Goal: Information Seeking & Learning: Compare options

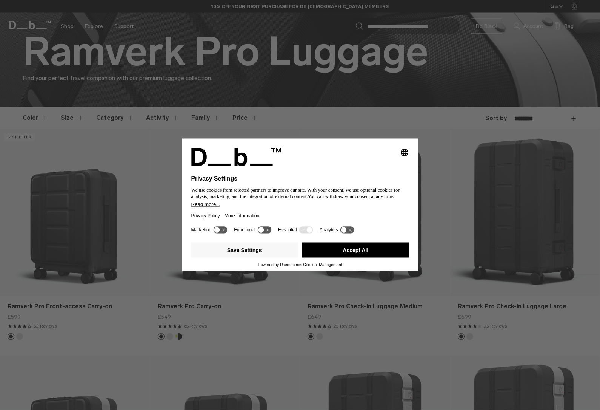
scroll to position [143, 0]
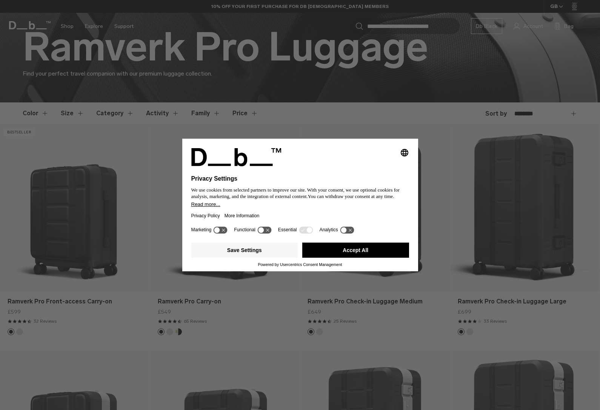
click at [377, 257] on button "Accept All" at bounding box center [355, 249] width 107 height 15
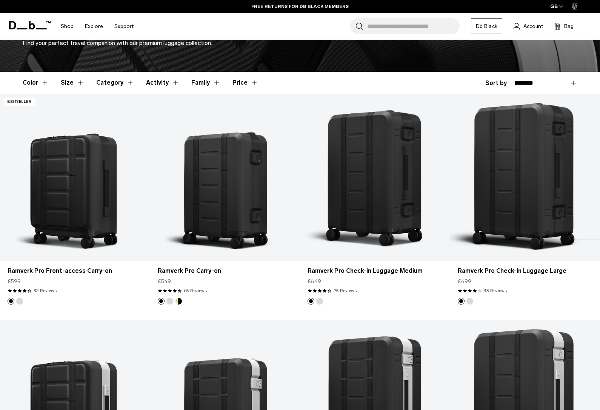
scroll to position [173, 0]
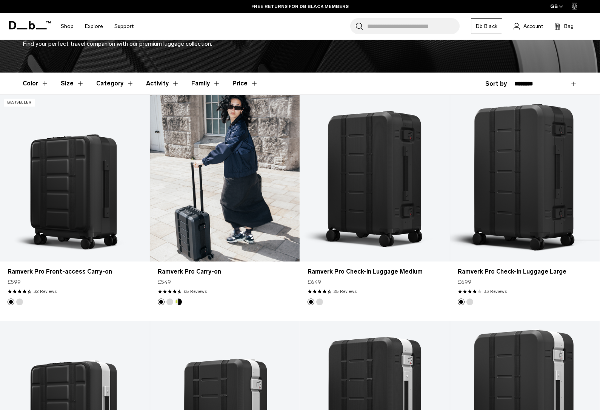
click at [287, 223] on link "Ramverk Pro Carry-on" at bounding box center [225, 178] width 150 height 166
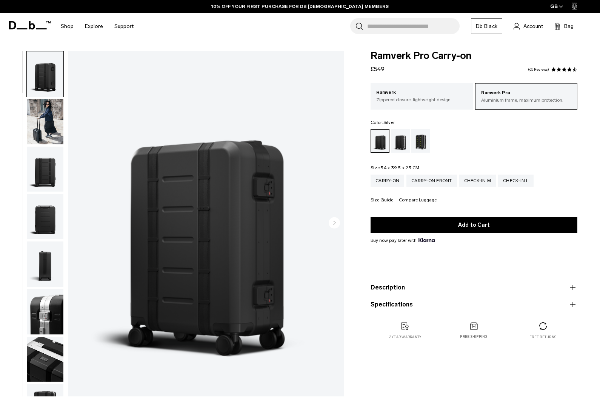
click at [406, 142] on div "Silver" at bounding box center [400, 140] width 19 height 23
click at [46, 155] on img "button" at bounding box center [45, 168] width 37 height 45
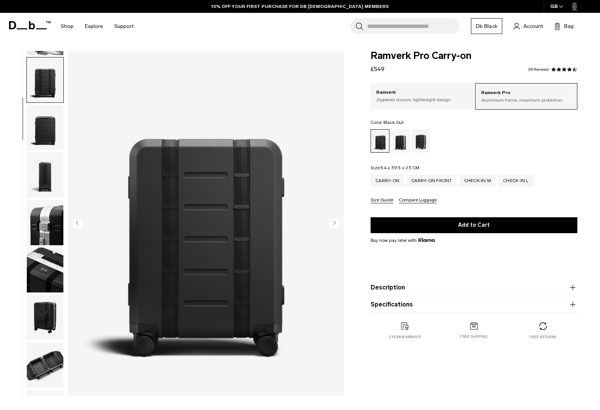
scroll to position [96, 0]
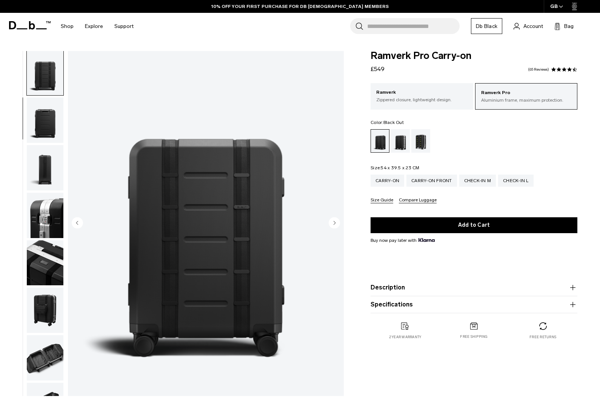
click at [48, 226] on img "button" at bounding box center [45, 215] width 37 height 45
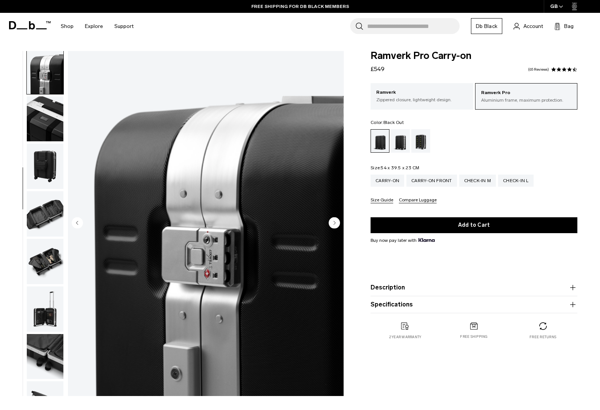
click at [55, 227] on img "button" at bounding box center [45, 213] width 37 height 45
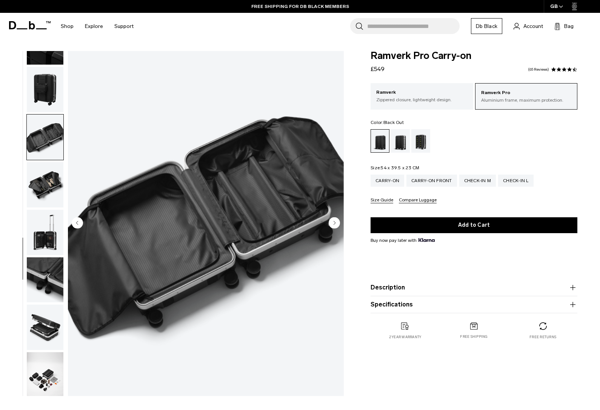
scroll to position [327, 0]
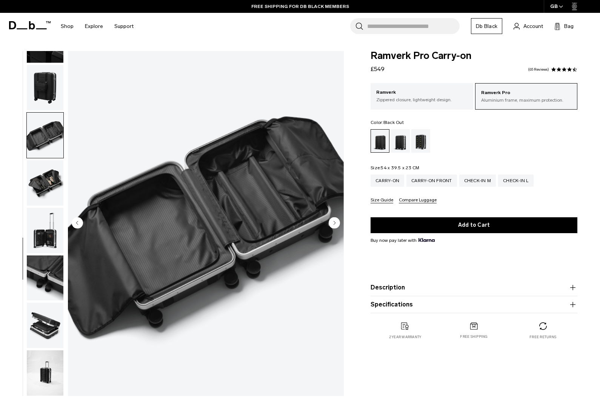
click at [559, 285] on button "Description" at bounding box center [474, 287] width 207 height 9
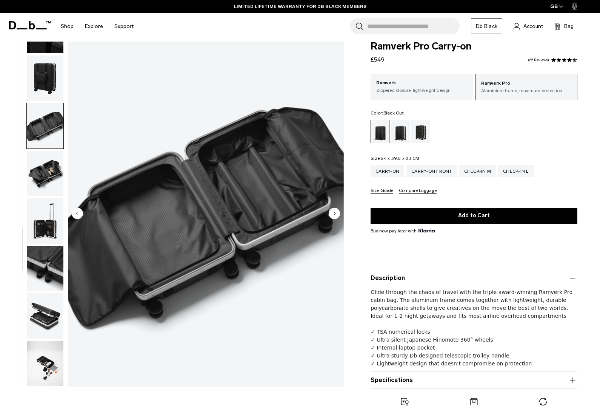
scroll to position [10, 0]
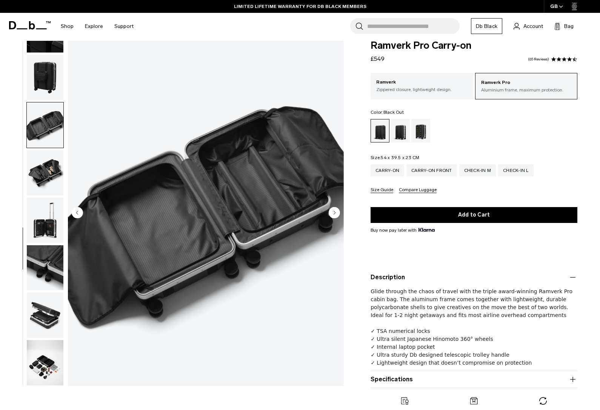
click at [46, 309] on img "button" at bounding box center [45, 314] width 37 height 45
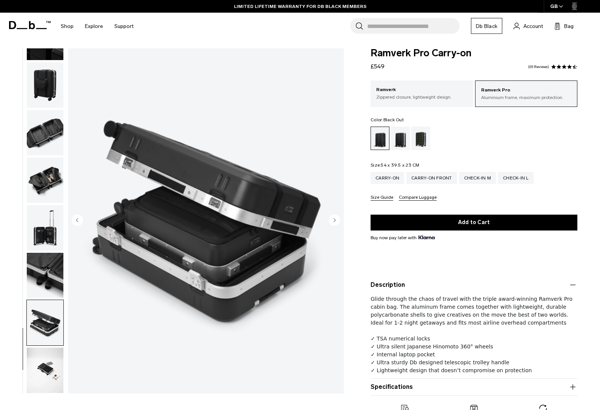
scroll to position [0, 0]
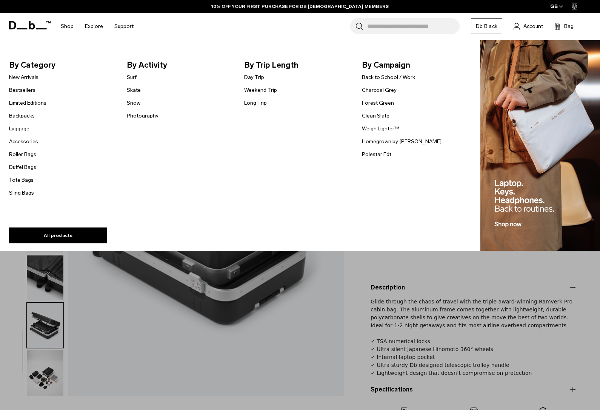
click at [20, 129] on link "Luggage" at bounding box center [19, 129] width 20 height 8
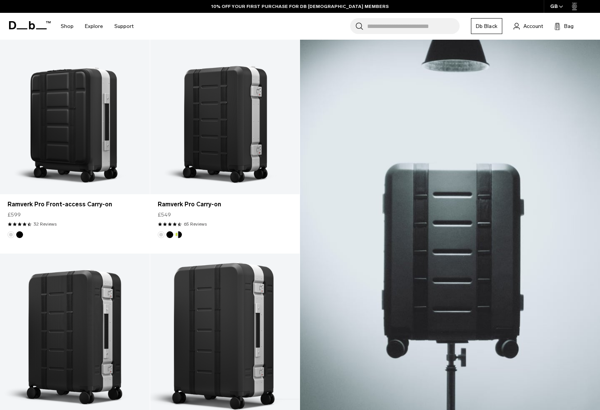
scroll to position [171, 0]
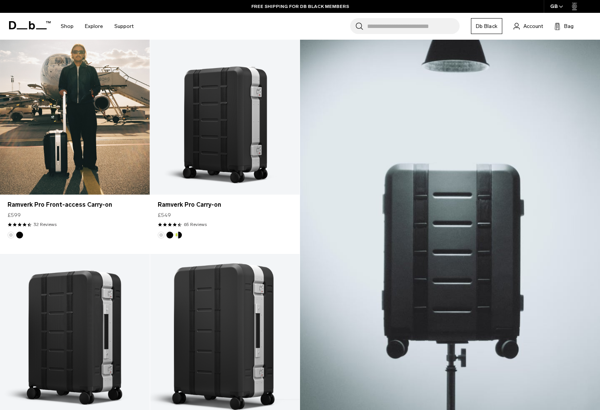
click at [51, 133] on link "Ramverk Pro Front-access Carry-on" at bounding box center [75, 111] width 150 height 166
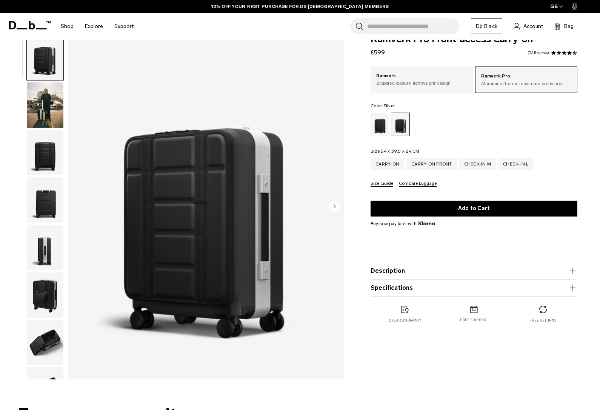
scroll to position [17, 0]
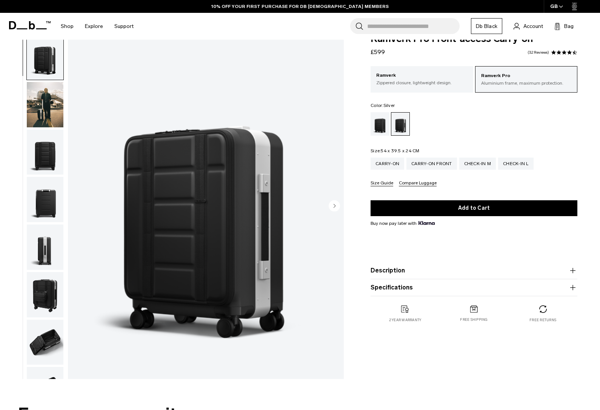
click at [568, 287] on button "Specifications" at bounding box center [474, 287] width 207 height 9
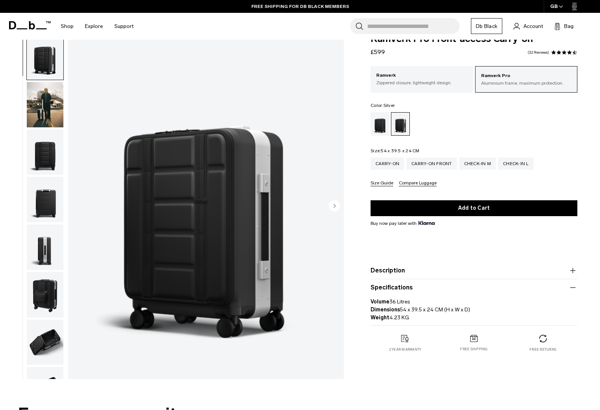
click at [44, 165] on img "button" at bounding box center [45, 151] width 37 height 45
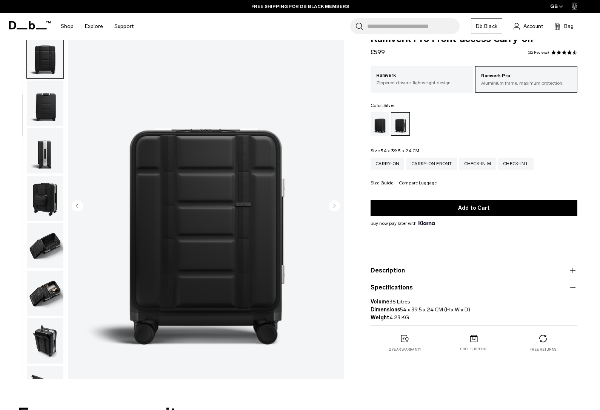
click at [43, 162] on img "button" at bounding box center [45, 150] width 37 height 45
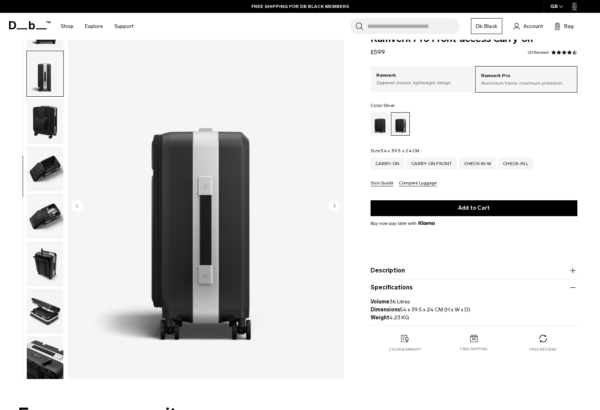
scroll to position [182, 0]
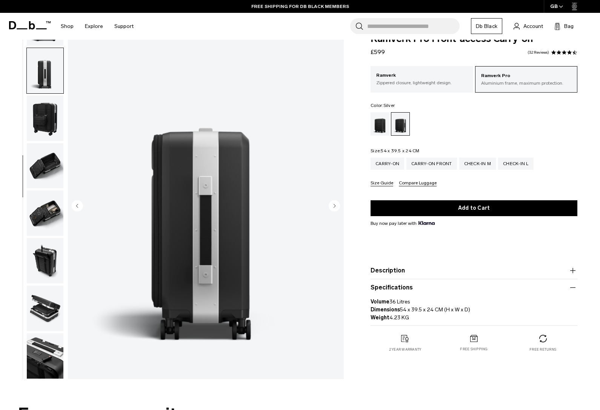
click at [42, 173] on img "button" at bounding box center [45, 165] width 37 height 45
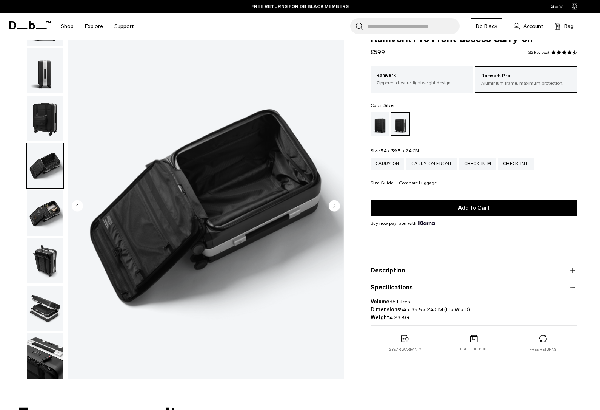
click at [42, 202] on img "button" at bounding box center [45, 212] width 37 height 45
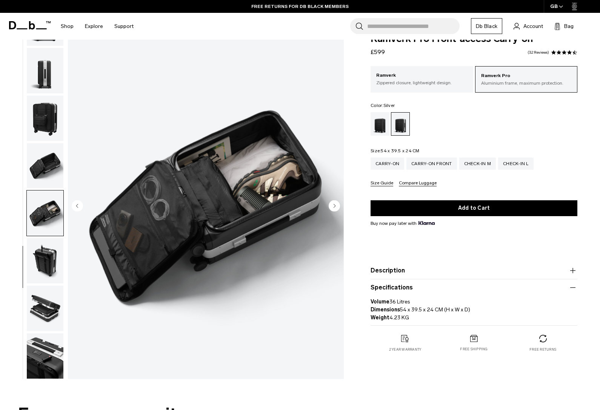
click at [40, 261] on img "button" at bounding box center [45, 260] width 37 height 45
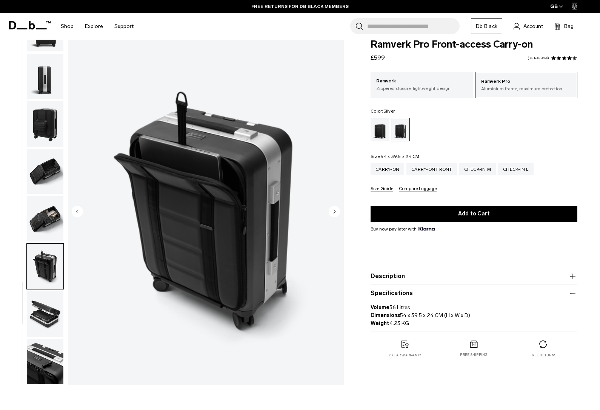
scroll to position [0, 0]
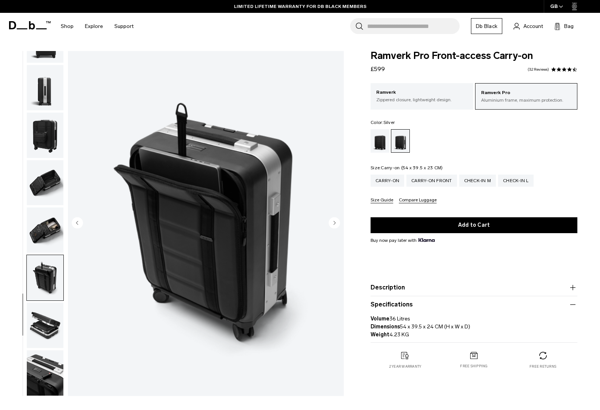
click at [392, 178] on div "Carry-on" at bounding box center [388, 180] width 34 height 12
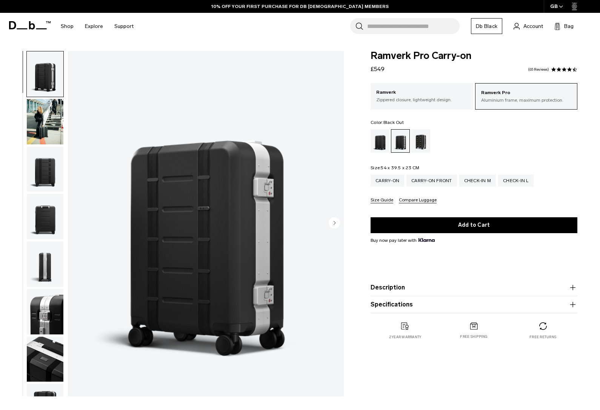
click at [378, 143] on div "Black Out" at bounding box center [380, 140] width 19 height 23
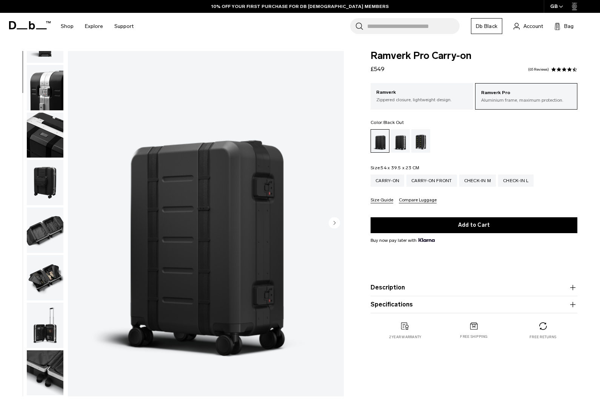
click at [41, 283] on img "button" at bounding box center [45, 277] width 37 height 45
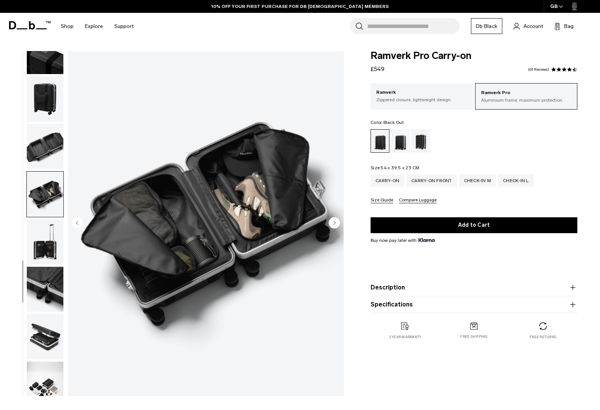
scroll to position [326, 0]
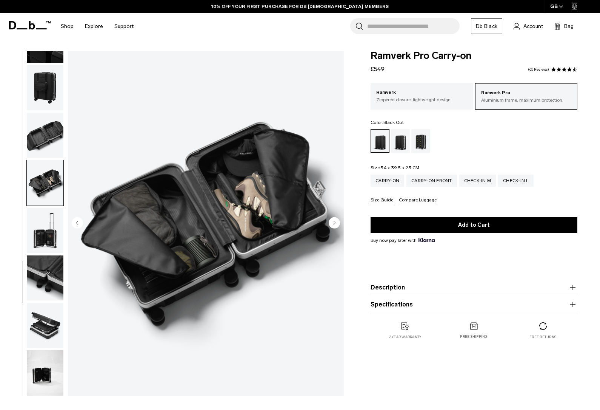
click at [37, 125] on img "button" at bounding box center [45, 134] width 37 height 45
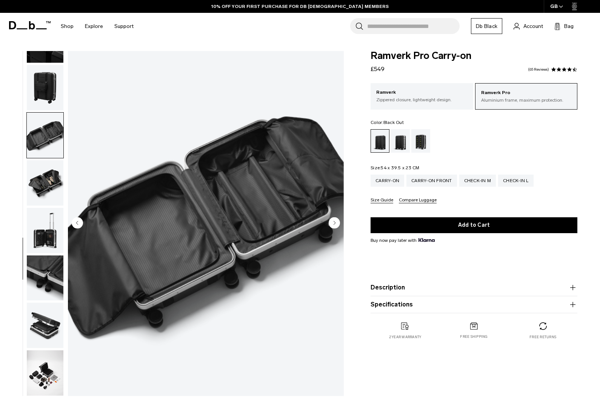
scroll to position [327, 0]
click at [46, 232] on img "button" at bounding box center [45, 230] width 37 height 45
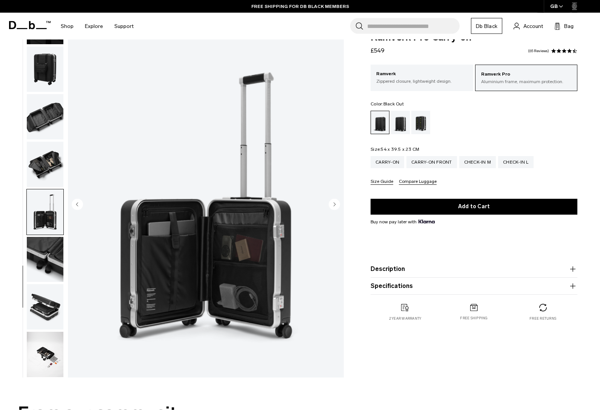
scroll to position [22, 0]
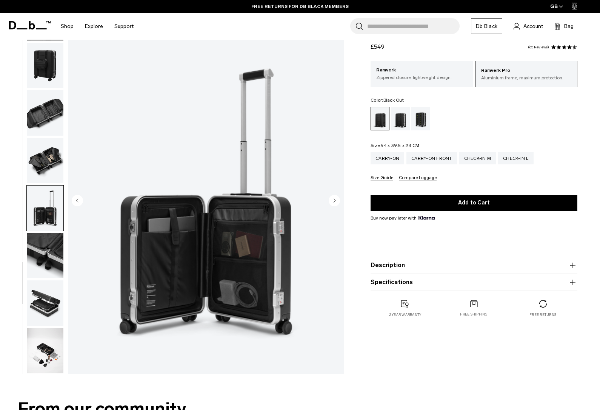
click at [45, 299] on img "button" at bounding box center [45, 302] width 37 height 45
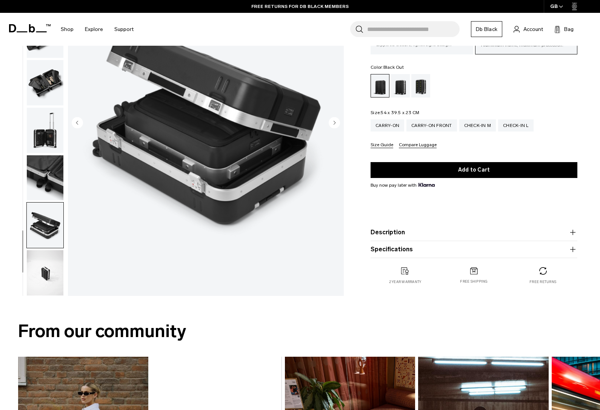
scroll to position [0, 0]
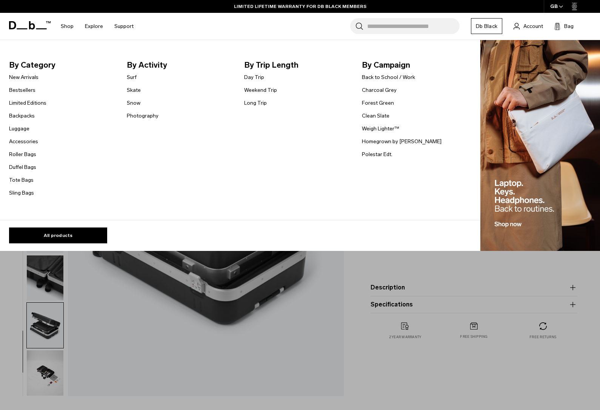
click at [21, 131] on link "Luggage" at bounding box center [19, 129] width 20 height 8
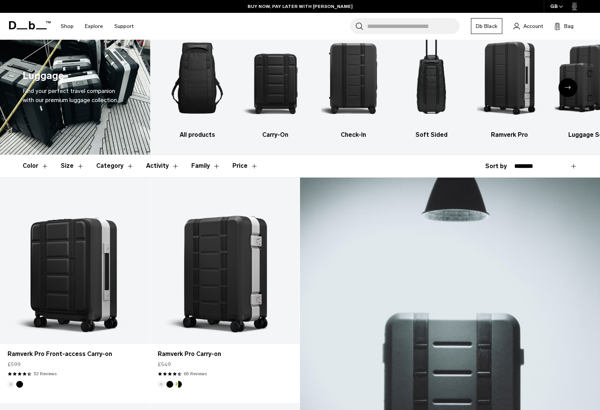
scroll to position [74, 0]
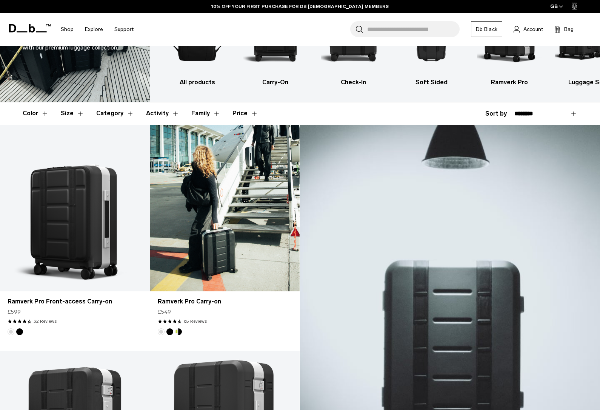
click at [266, 264] on link "Ramverk Pro Carry-on" at bounding box center [225, 208] width 150 height 166
